Goal: Transaction & Acquisition: Purchase product/service

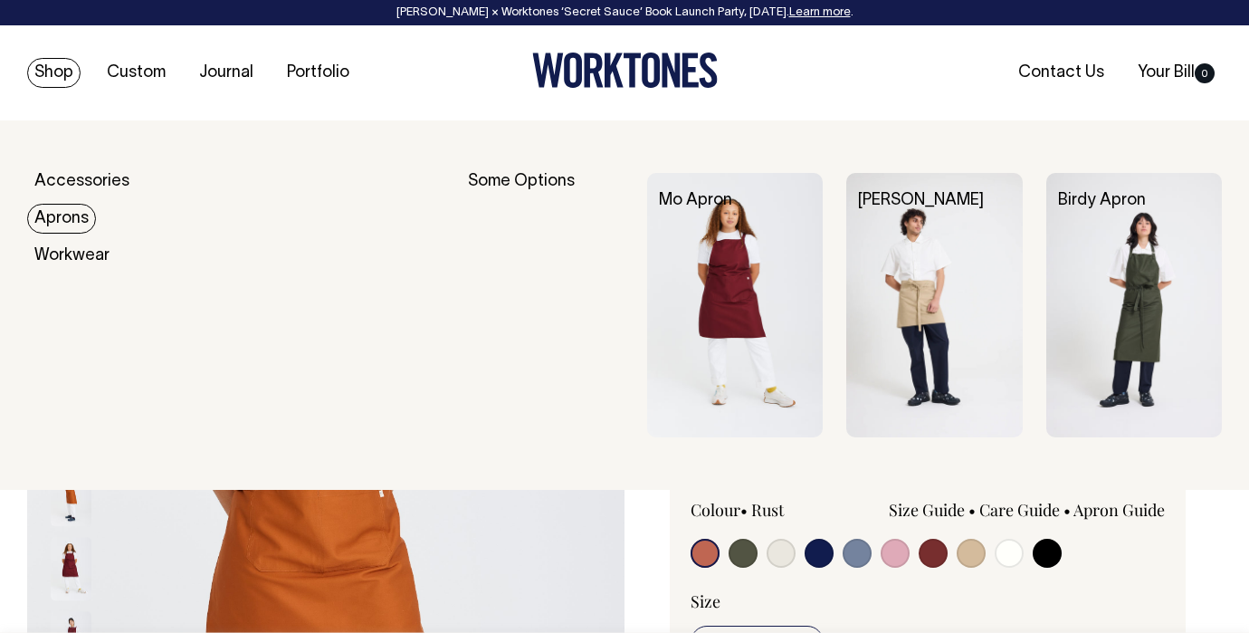
click at [60, 211] on link "Aprons" at bounding box center [61, 219] width 69 height 30
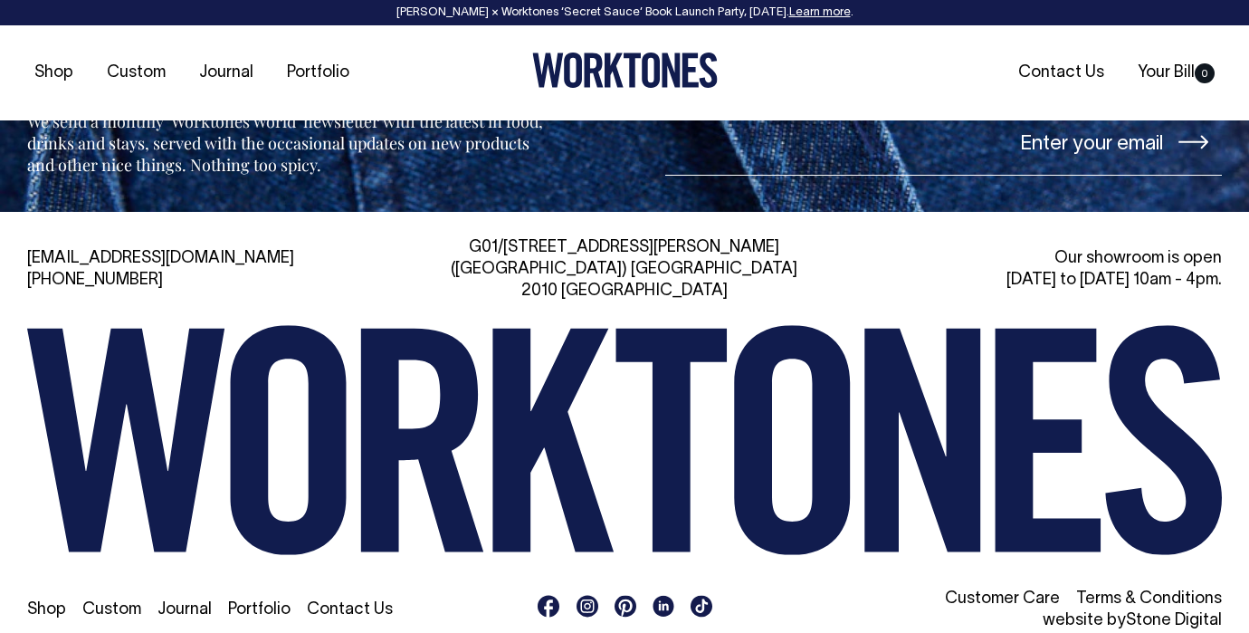
scroll to position [2005, 0]
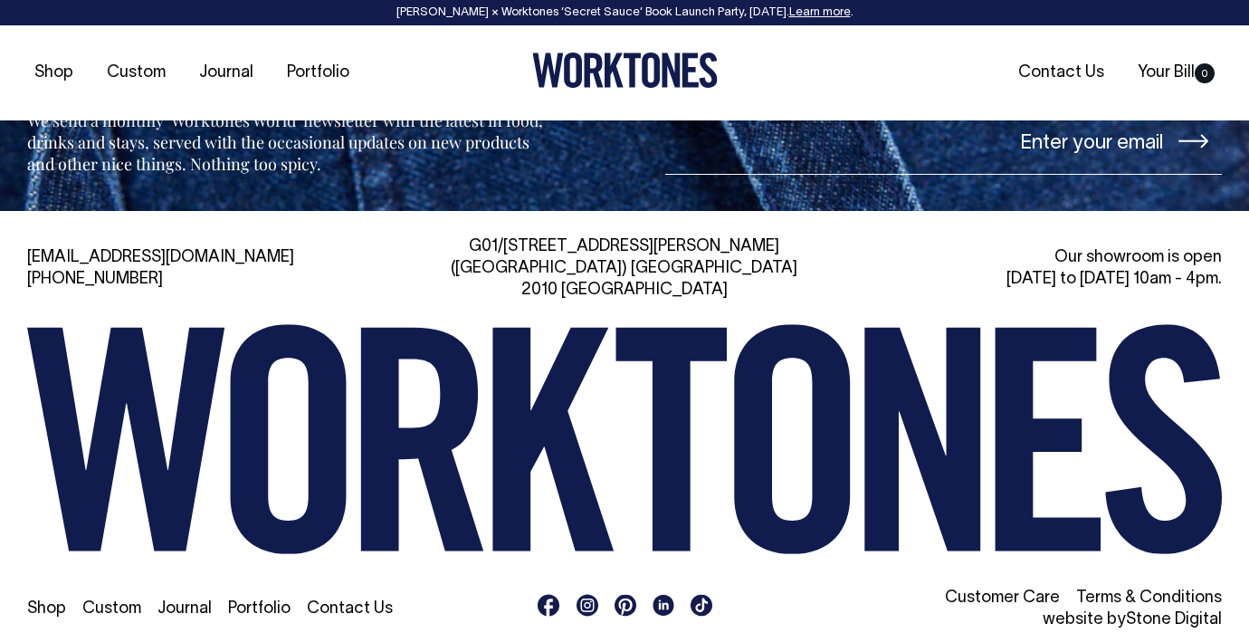
click at [1031, 590] on link "Customer Care" at bounding box center [1002, 597] width 115 height 15
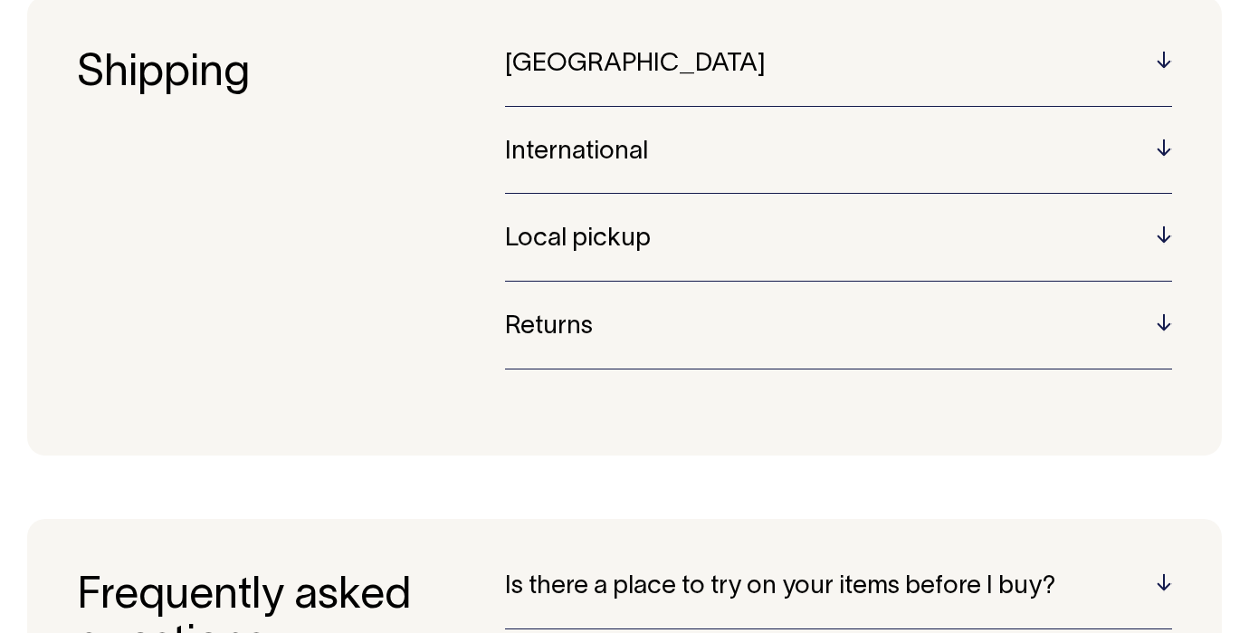
scroll to position [264, 0]
click at [645, 59] on h5 "Australia" at bounding box center [838, 64] width 667 height 28
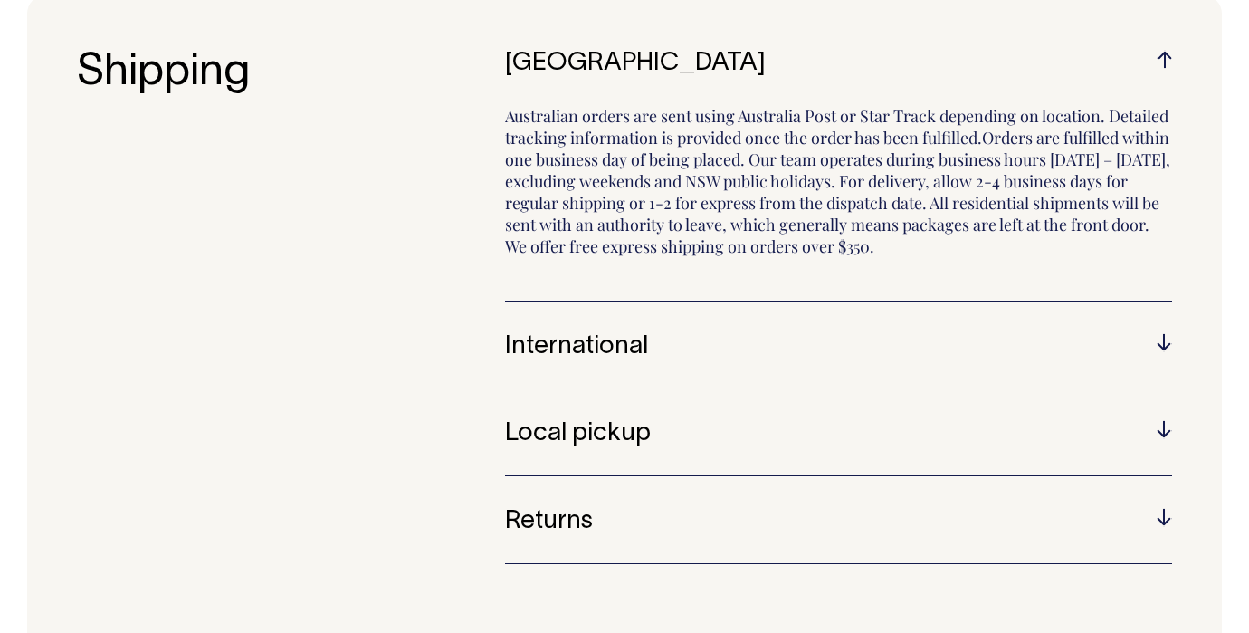
click at [645, 59] on h5 "Australia" at bounding box center [838, 64] width 667 height 28
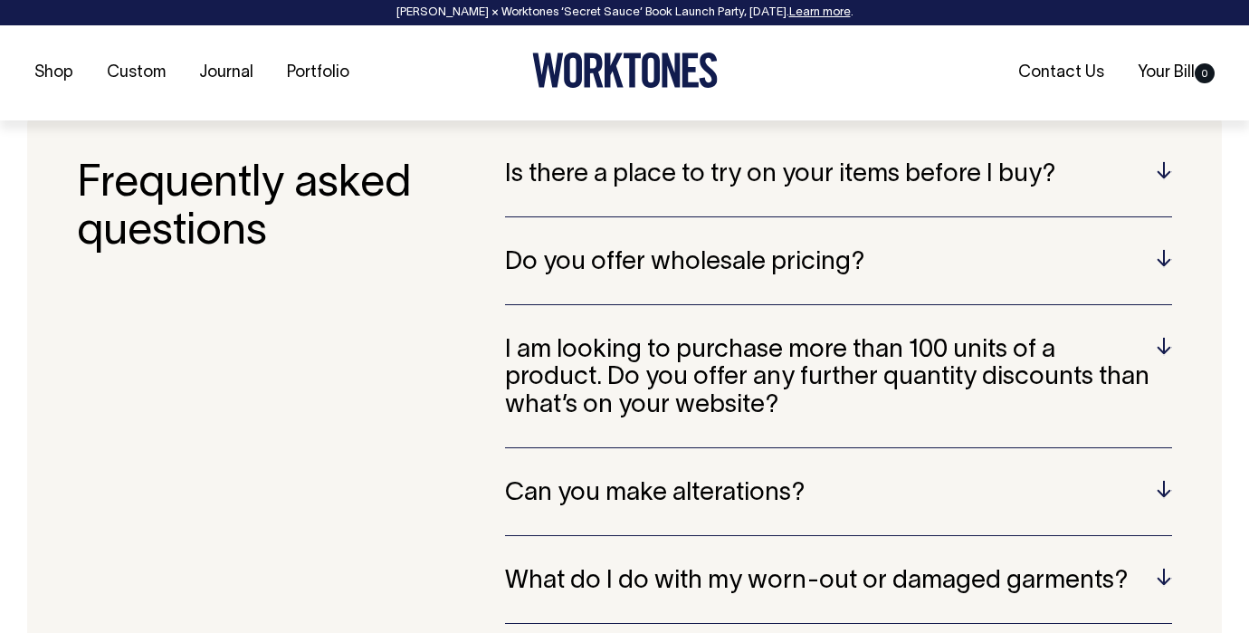
scroll to position [676, 0]
click at [807, 281] on div "Do you offer wholesale pricing? The prices you see on our website are structure…" at bounding box center [838, 276] width 667 height 56
click at [745, 238] on div "Is there a place to try on your items before I buy? Our showroom in Surry Hills…" at bounding box center [838, 640] width 667 height 960
click at [745, 264] on h5 "Do you offer wholesale pricing?" at bounding box center [838, 262] width 667 height 28
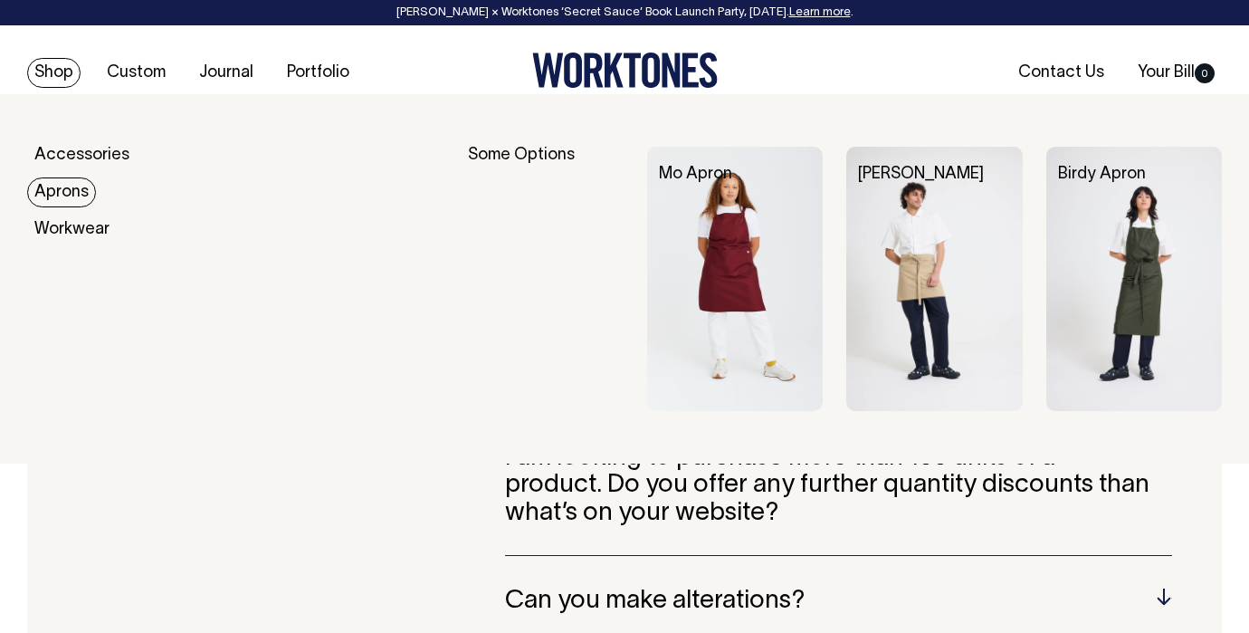
click at [72, 201] on link "Aprons" at bounding box center [61, 192] width 69 height 30
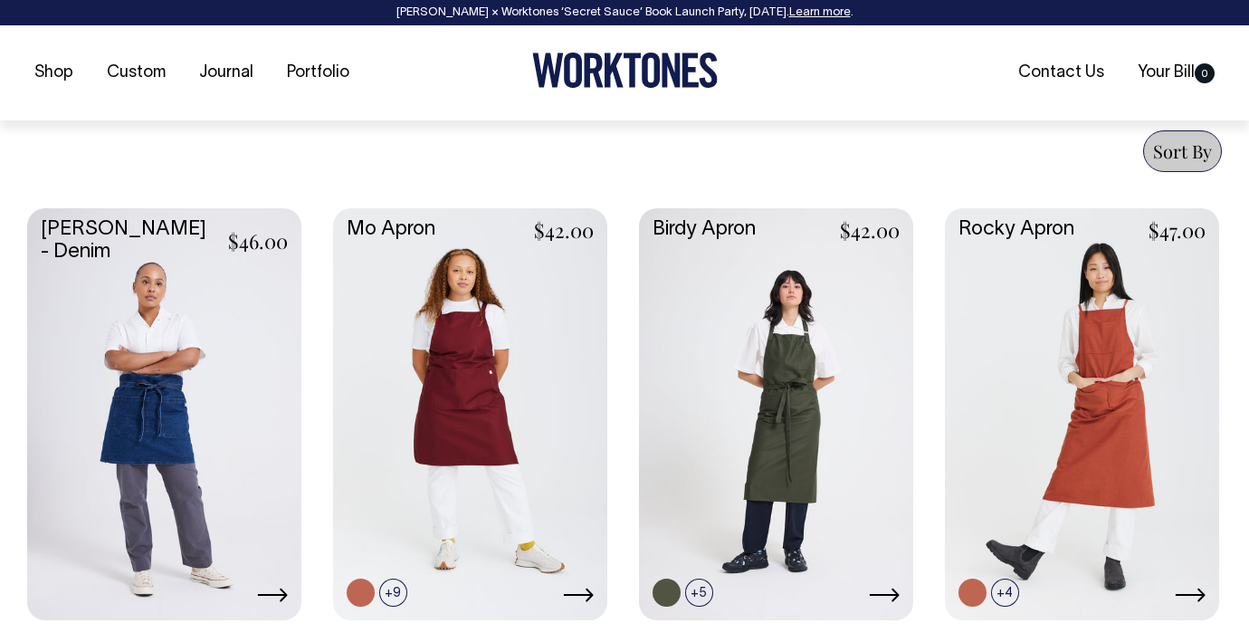
scroll to position [693, 0]
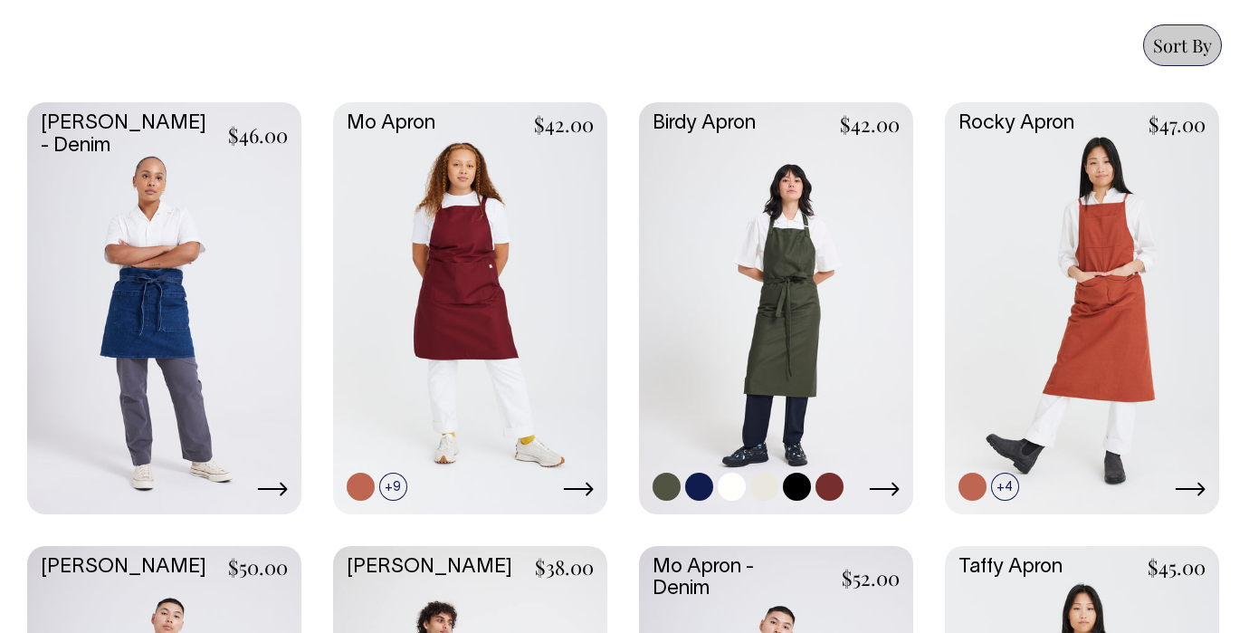
click at [789, 262] on link at bounding box center [776, 306] width 274 height 408
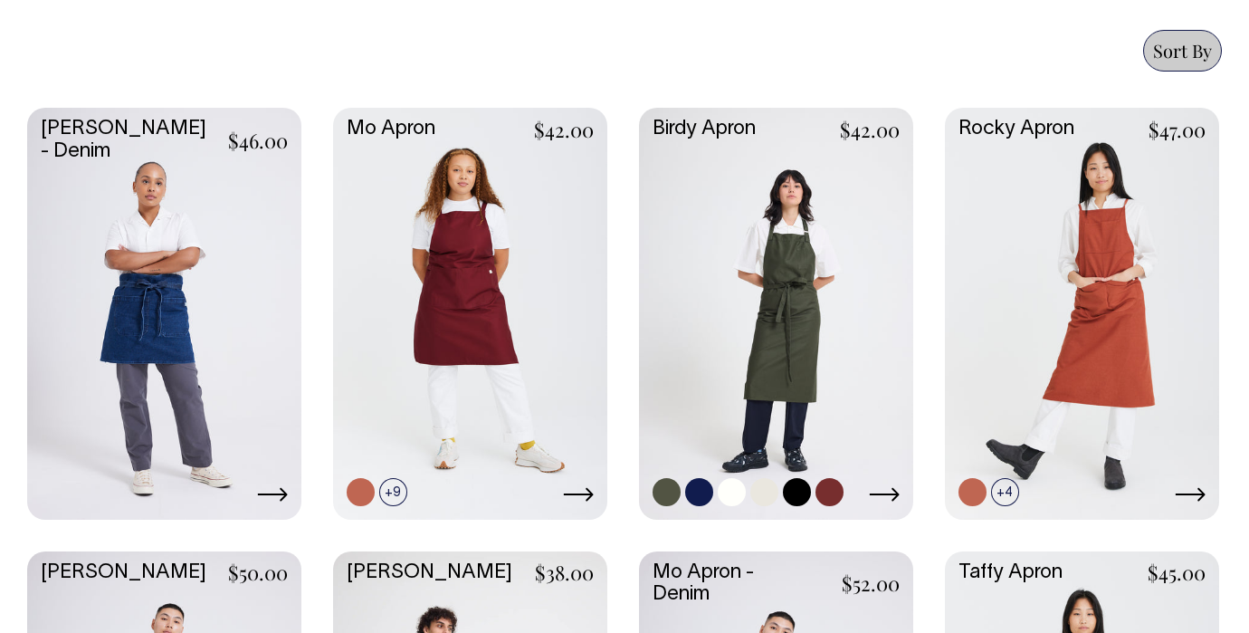
scroll to position [793, 0]
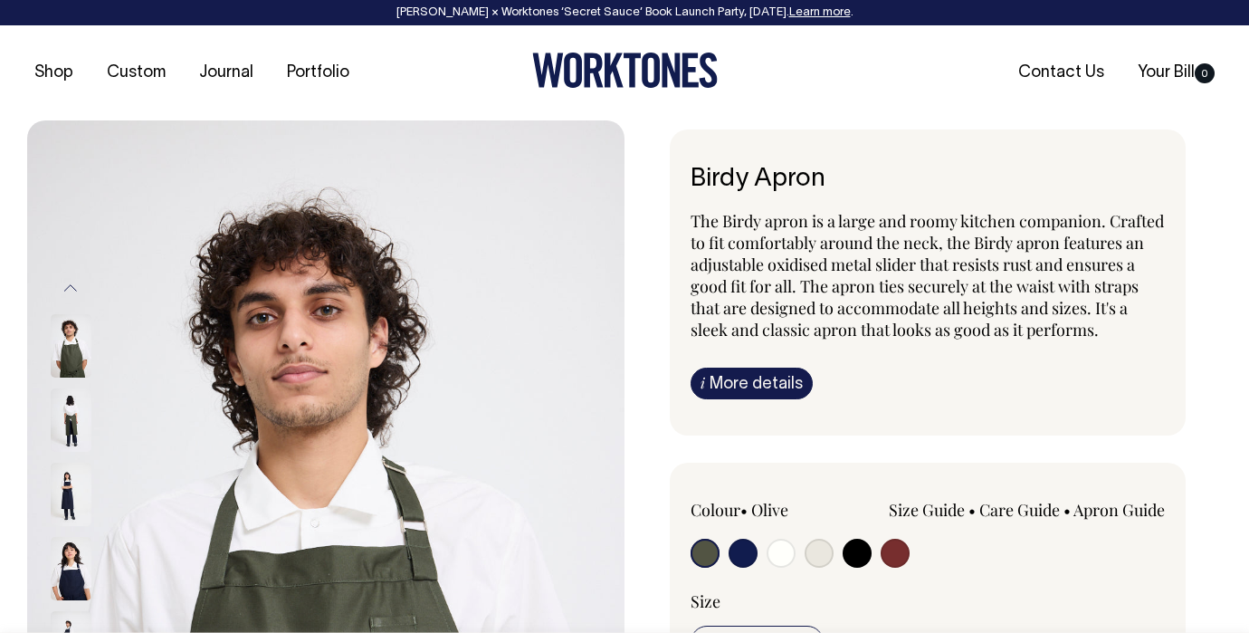
click at [777, 568] on input "radio" at bounding box center [781, 553] width 29 height 29
radio input "true"
select select "Off-White"
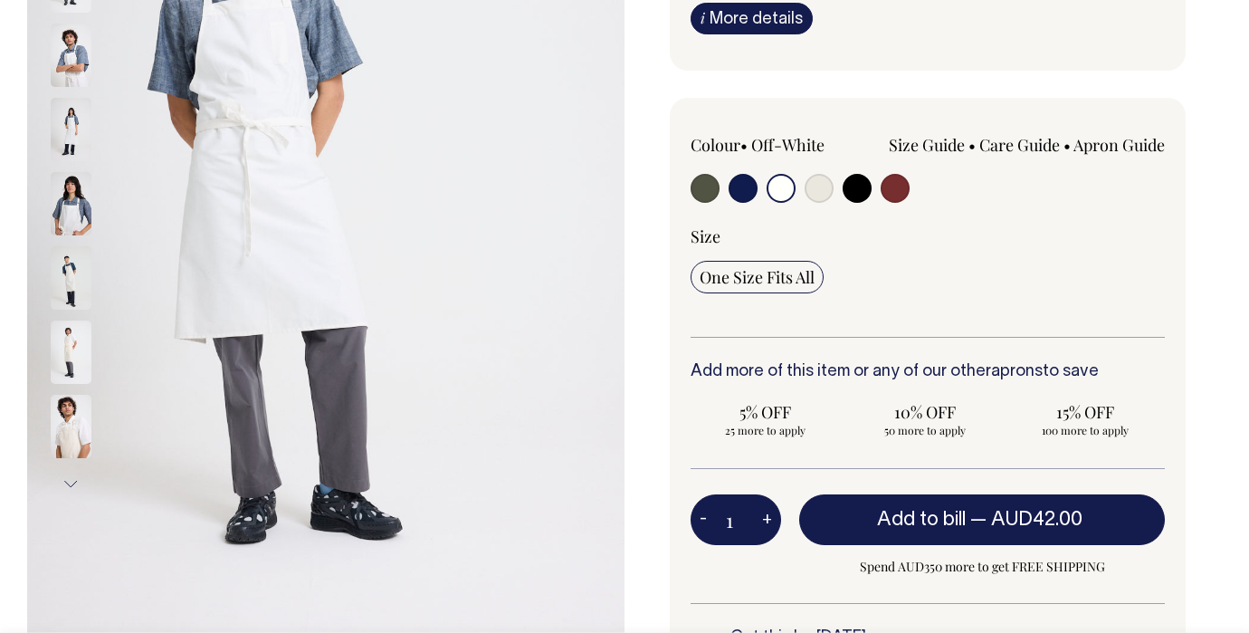
scroll to position [366, 0]
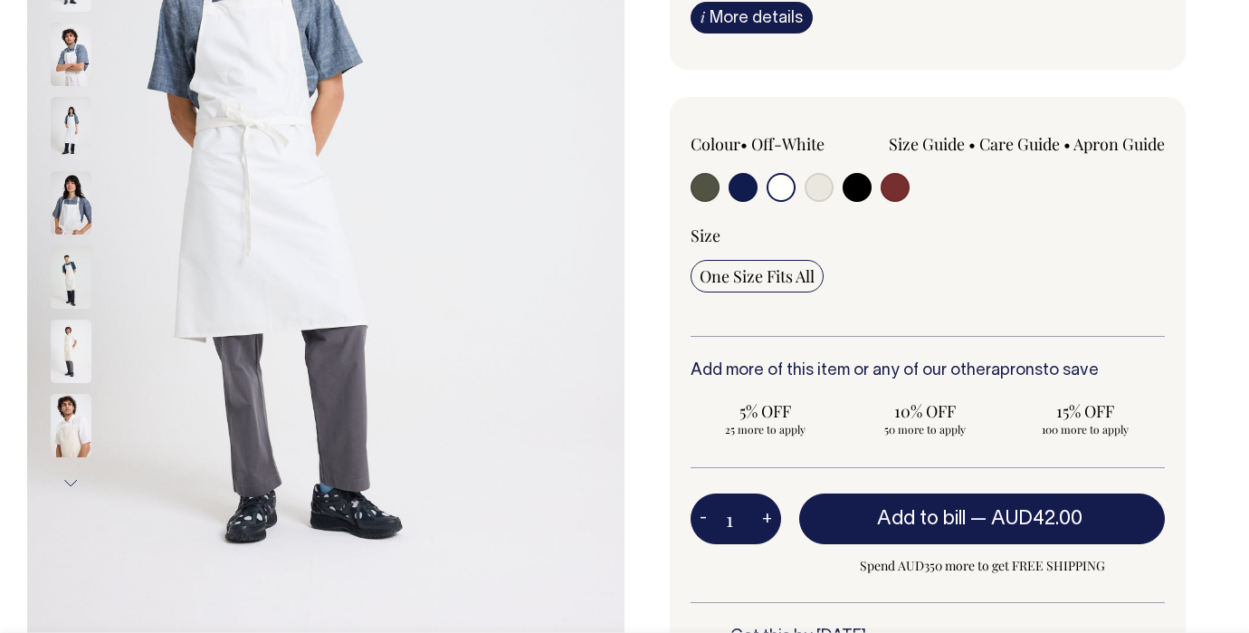
click at [855, 202] on input "radio" at bounding box center [857, 187] width 29 height 29
radio input "true"
select select "Black"
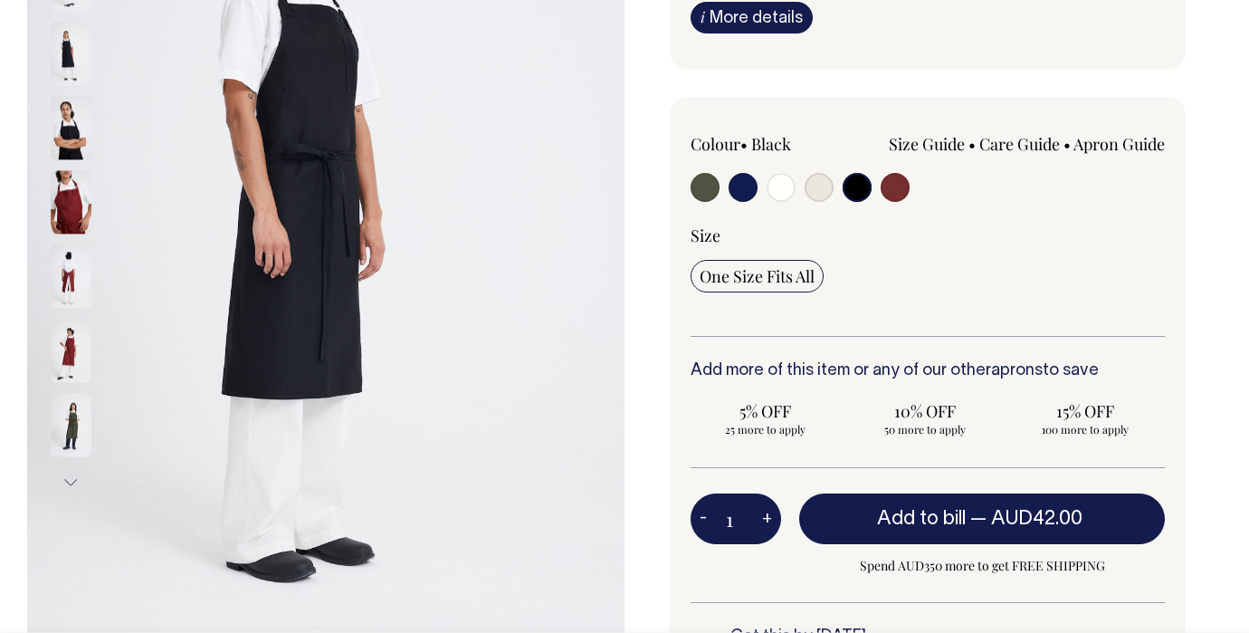
click at [67, 139] on img at bounding box center [71, 128] width 41 height 63
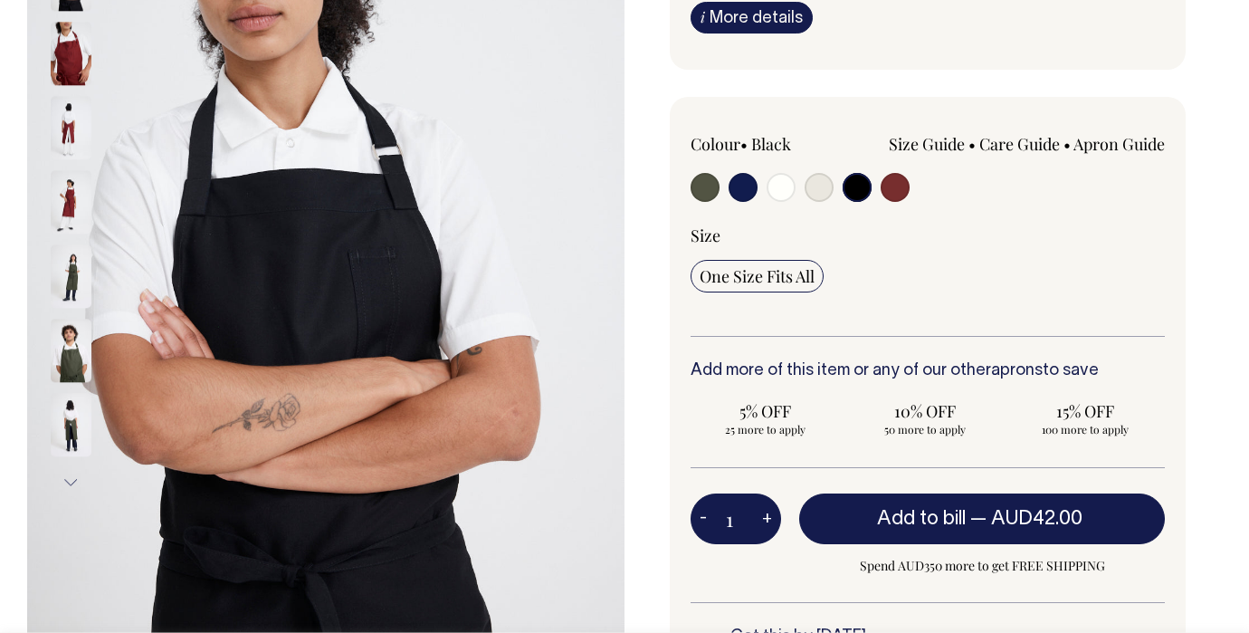
click at [774, 202] on input "radio" at bounding box center [781, 187] width 29 height 29
radio input "true"
select select "Off-White"
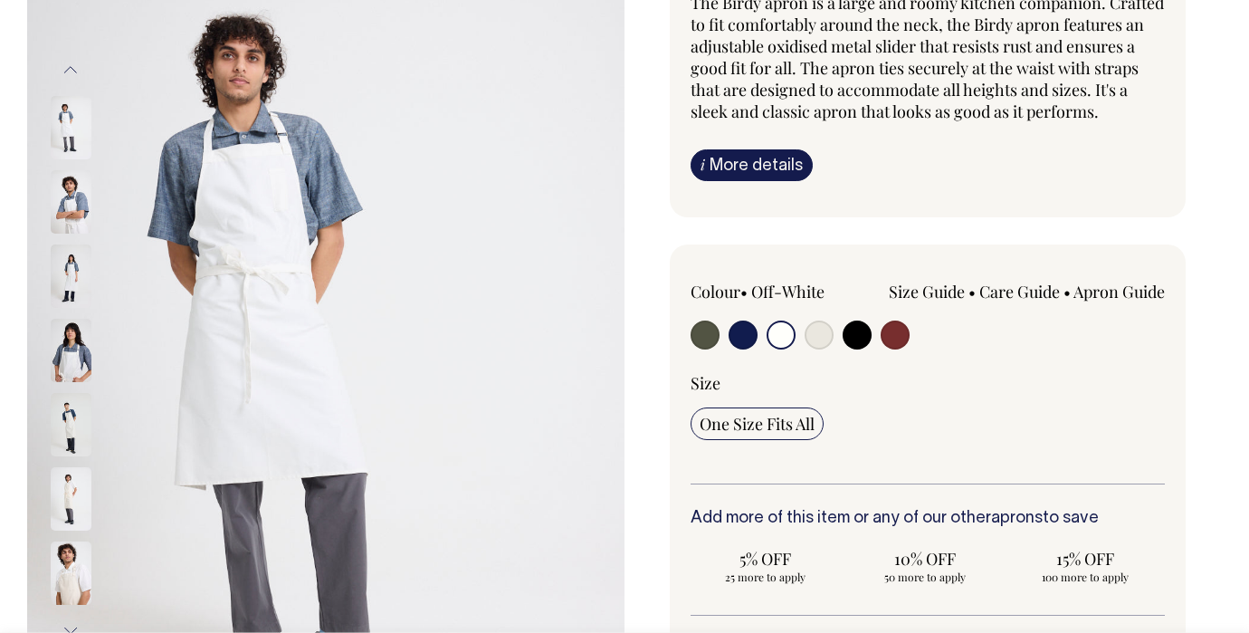
click at [851, 348] on input "radio" at bounding box center [857, 334] width 29 height 29
radio input "true"
select select "Black"
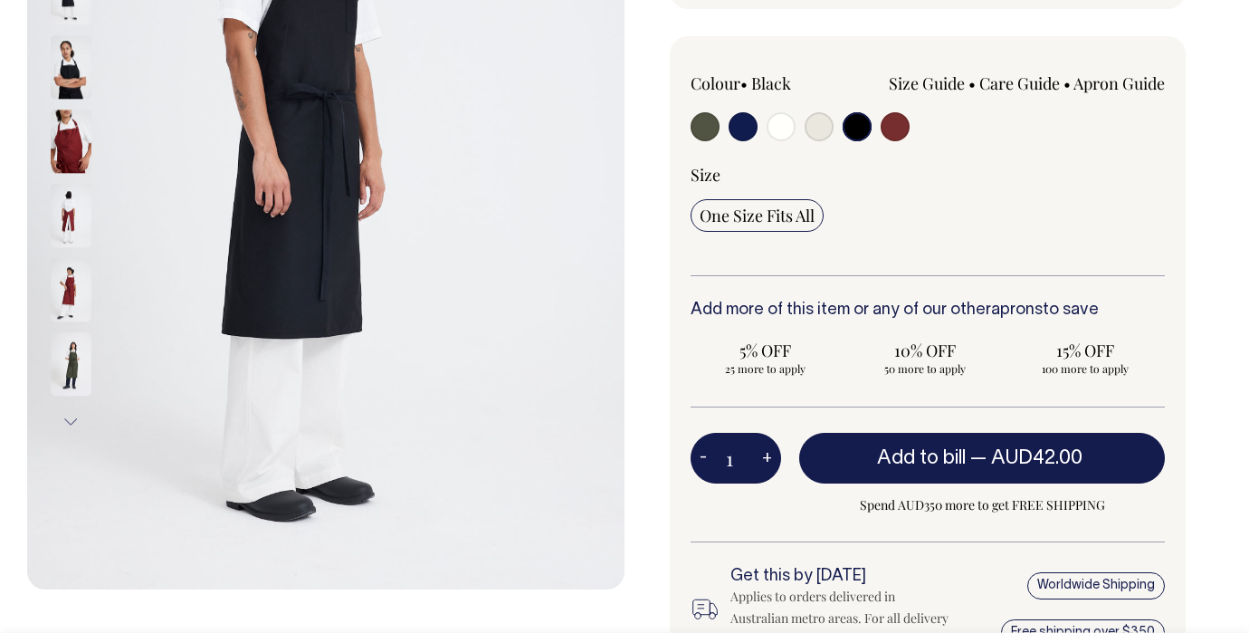
scroll to position [427, 0]
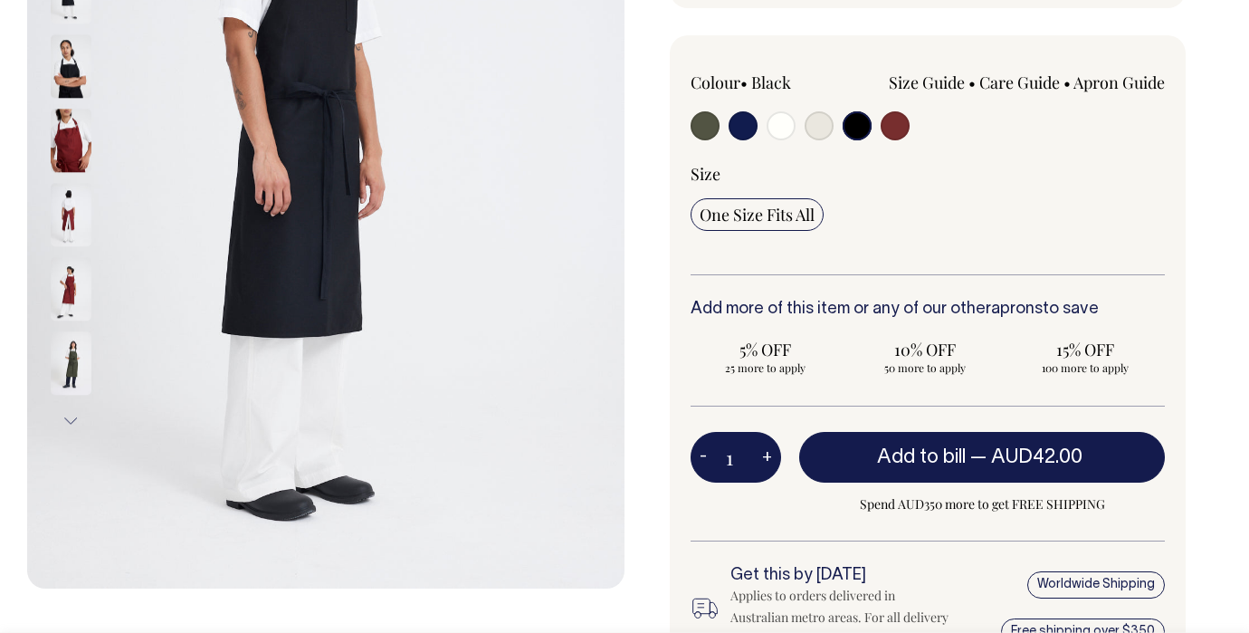
click at [865, 138] on input "radio" at bounding box center [857, 125] width 29 height 29
click at [744, 475] on input "1" at bounding box center [736, 457] width 91 height 51
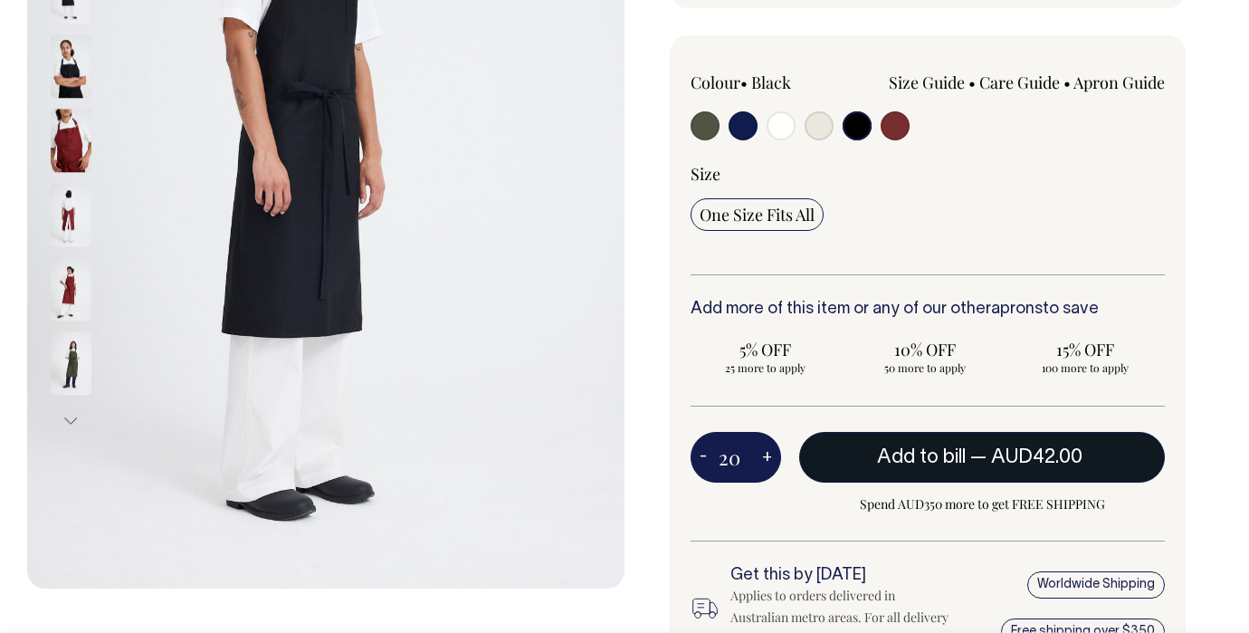
type input "20"
click at [899, 466] on span "Add to bill" at bounding box center [921, 457] width 89 height 18
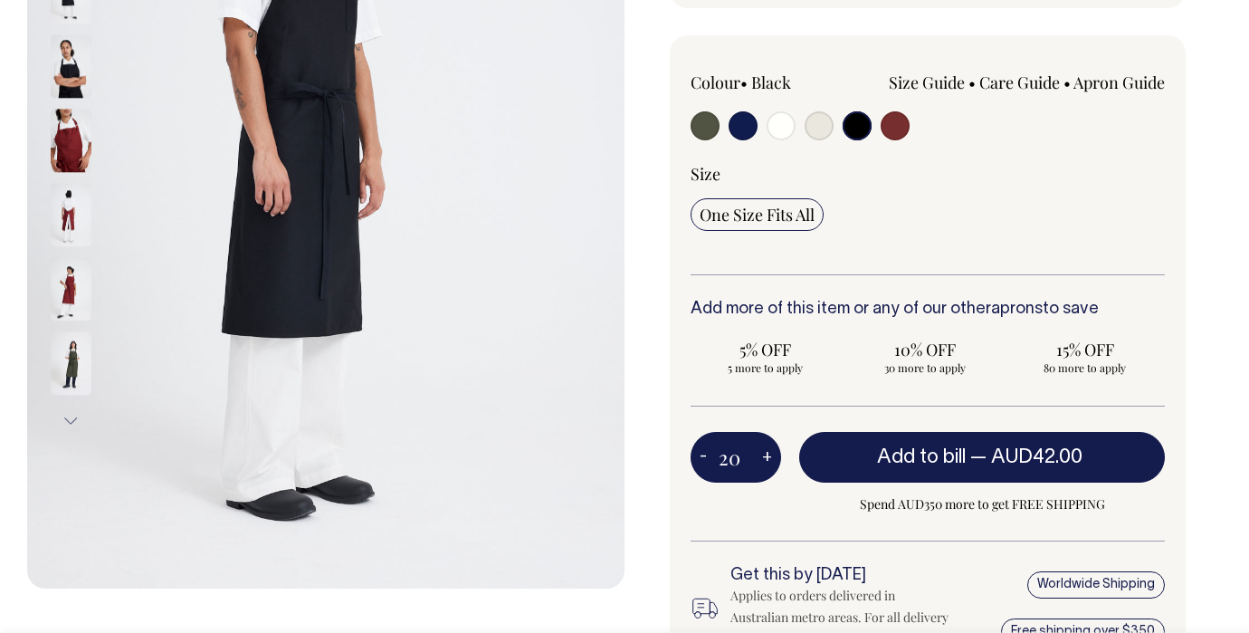
type input "1"
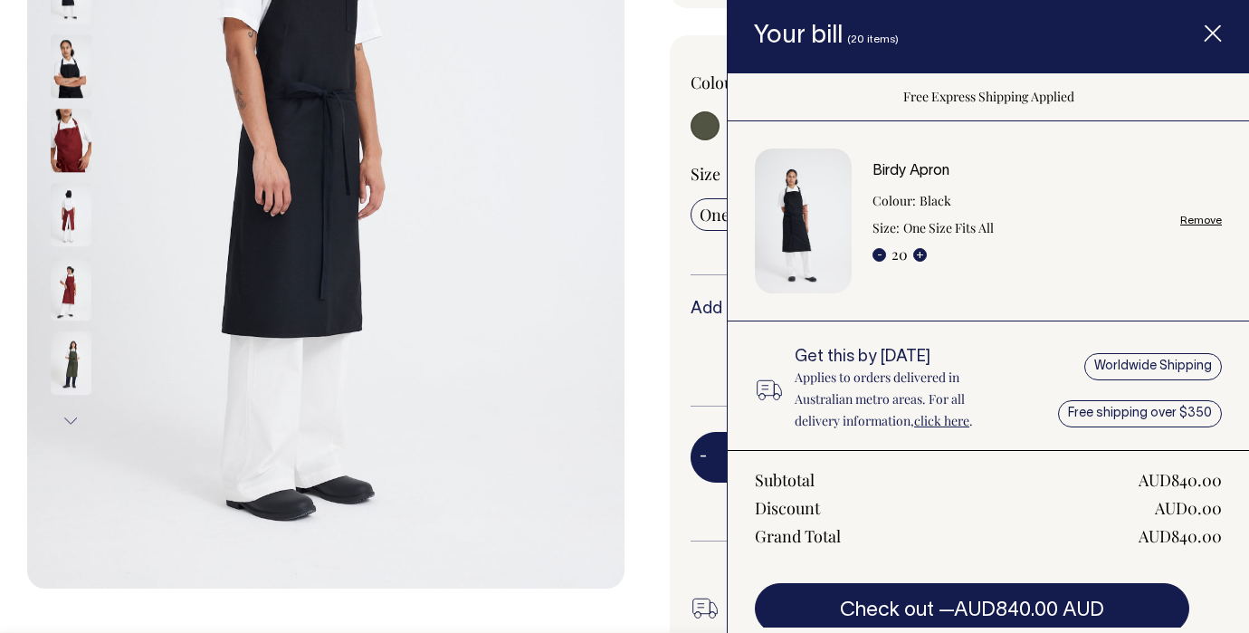
click at [1209, 32] on icon "Item added to your cart" at bounding box center [1213, 34] width 18 height 18
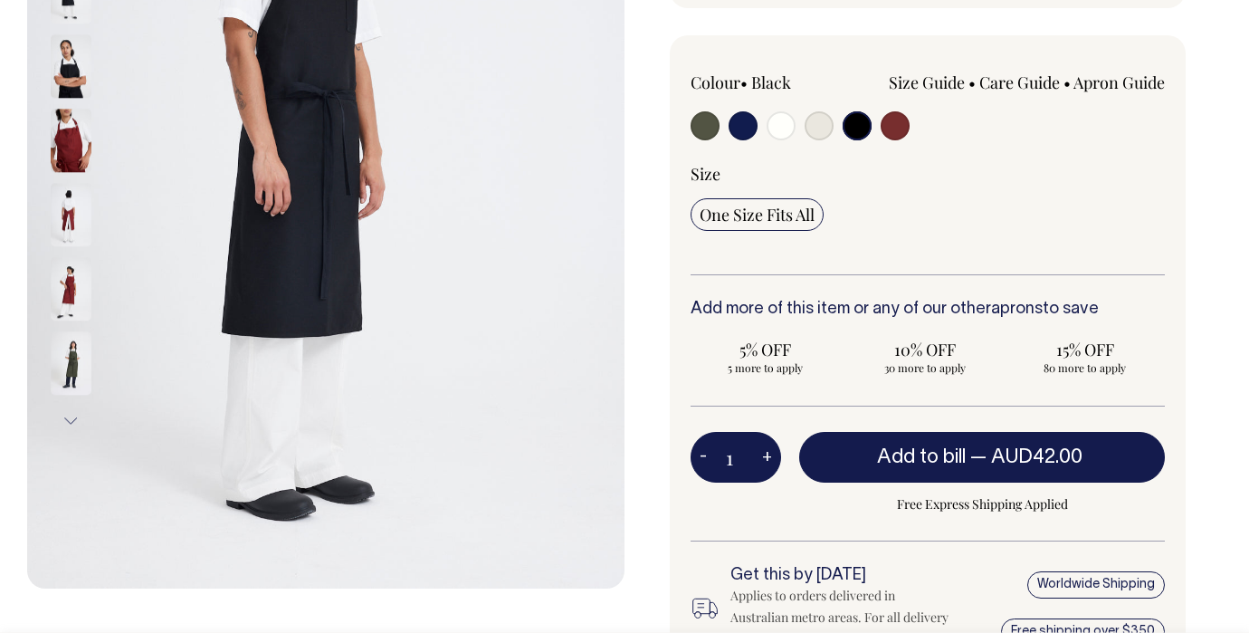
click at [790, 140] on input "radio" at bounding box center [781, 125] width 29 height 29
radio input "true"
select select "Off-White"
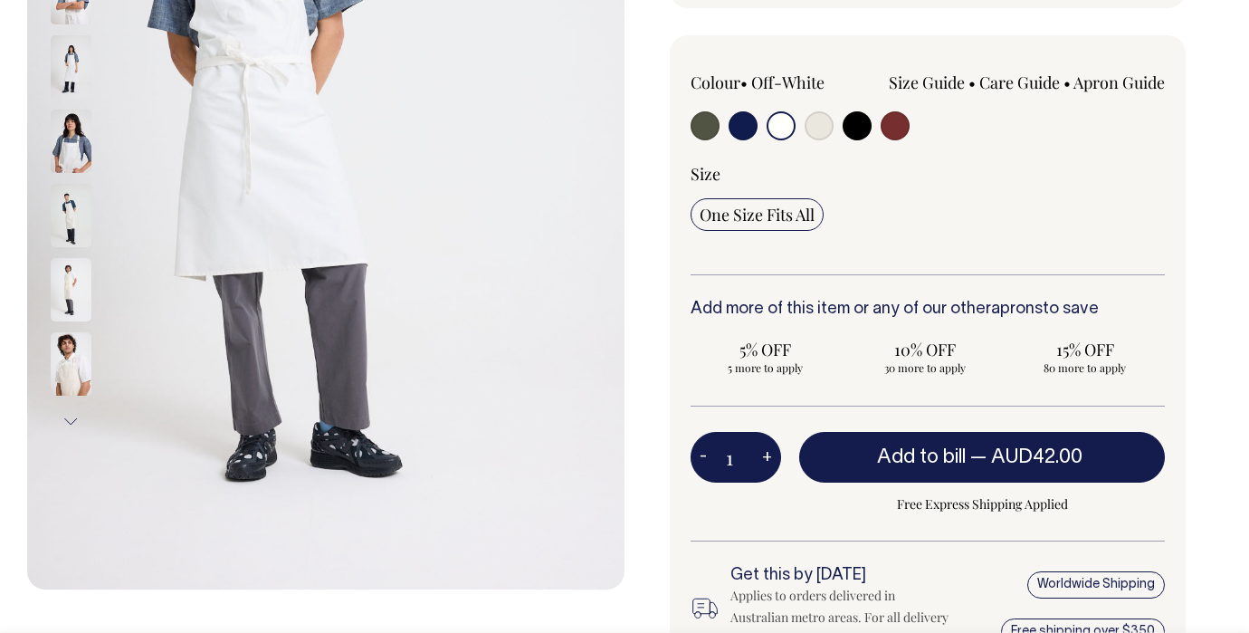
click at [743, 483] on input "1" at bounding box center [736, 457] width 91 height 51
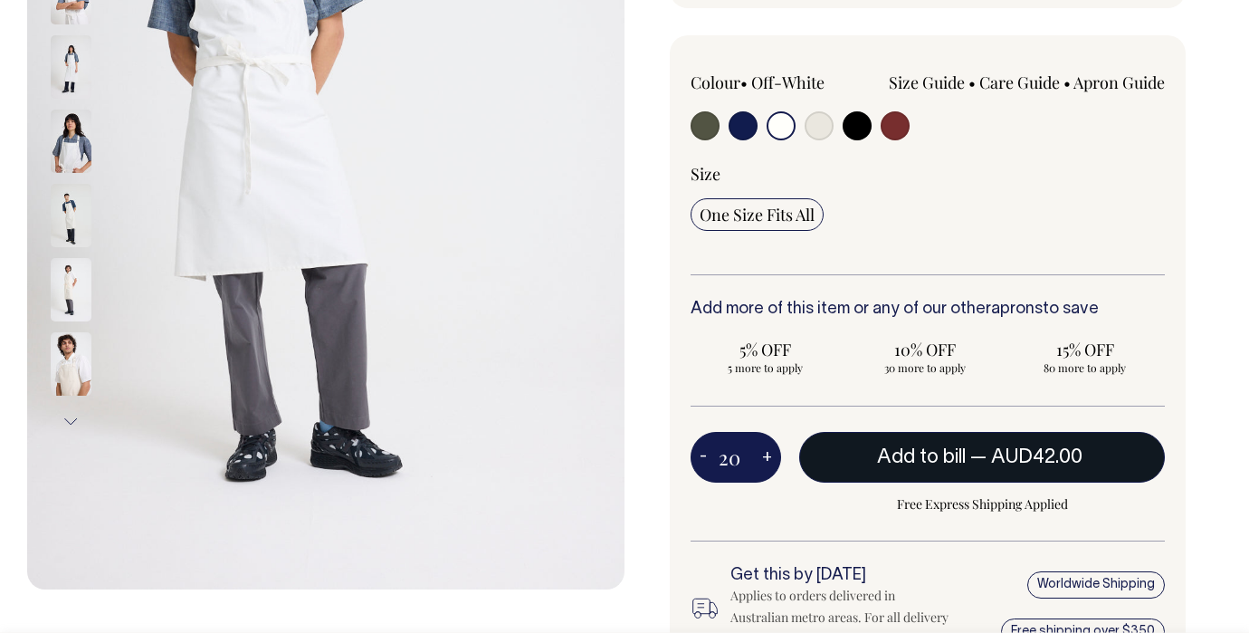
type input "20"
click at [904, 483] on button "Add to bill — AUD42.00" at bounding box center [982, 457] width 366 height 51
radio input "true"
type input "20"
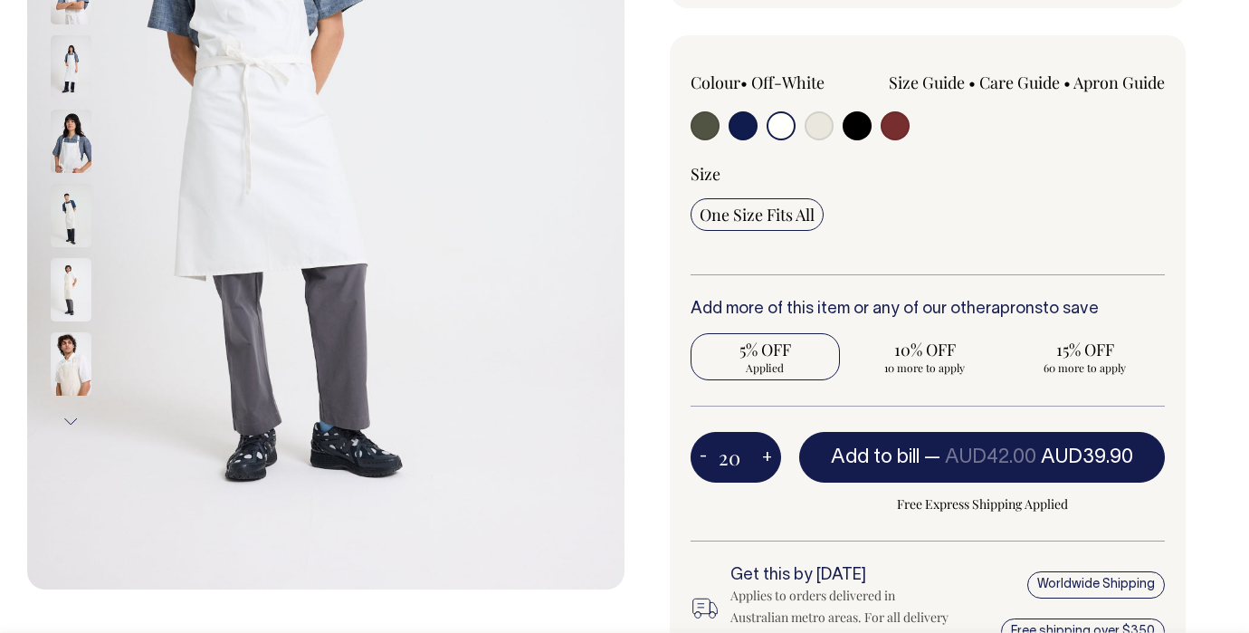
type input "1"
radio input "false"
type input "1"
radio input "true"
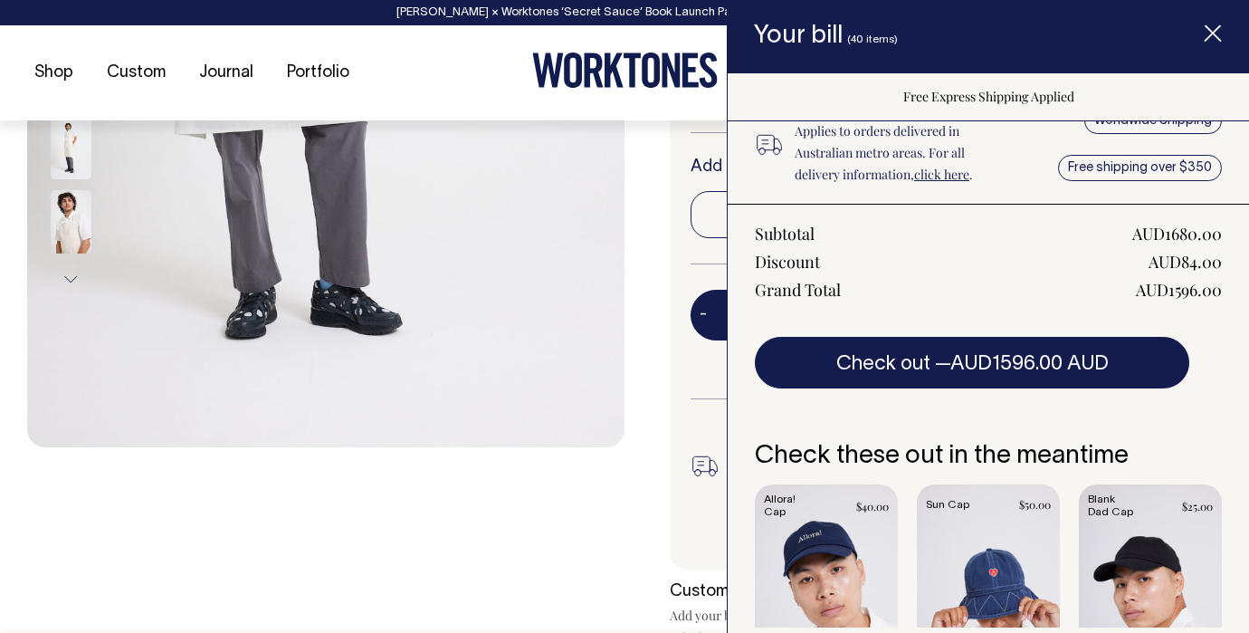
scroll to position [508, 0]
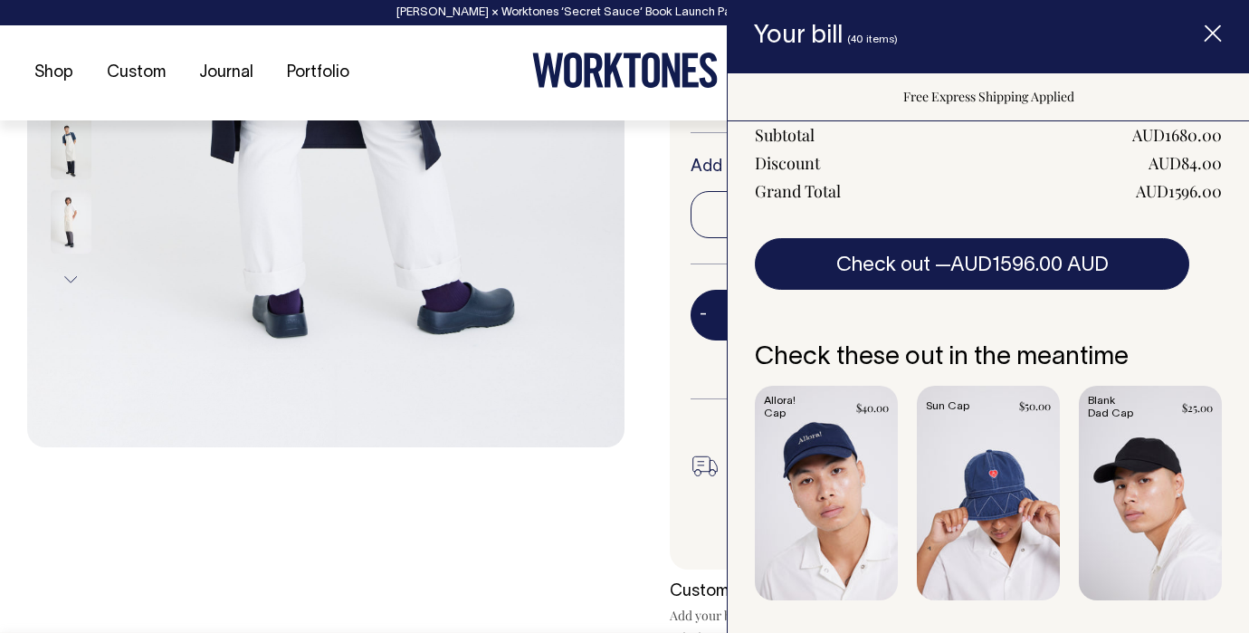
click at [447, 577] on div "Previous Next" at bounding box center [326, 110] width 598 height 1119
click at [1211, 32] on line "Item added to your cart" at bounding box center [1213, 33] width 14 height 14
